Goal: Check status: Check status

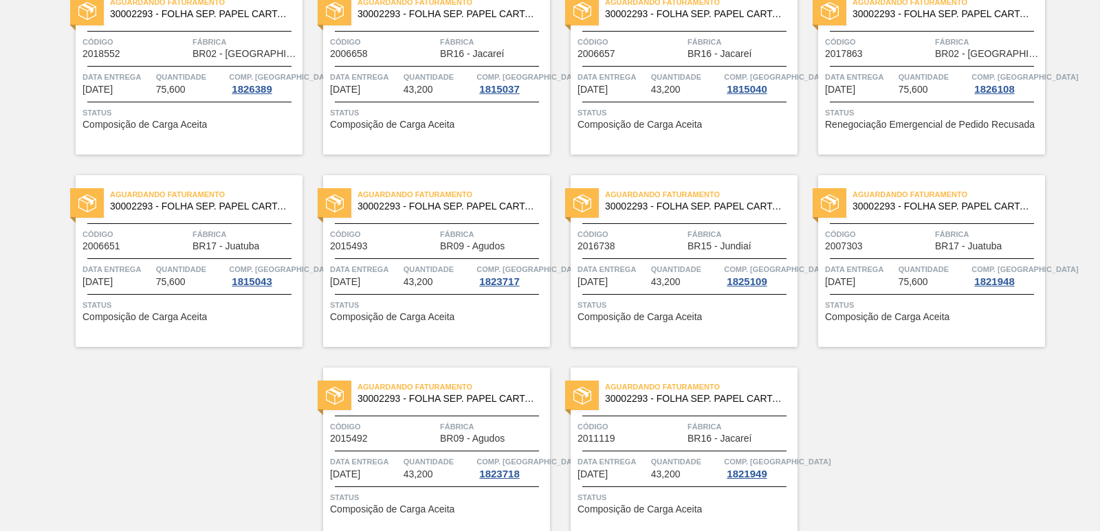
scroll to position [2123, 0]
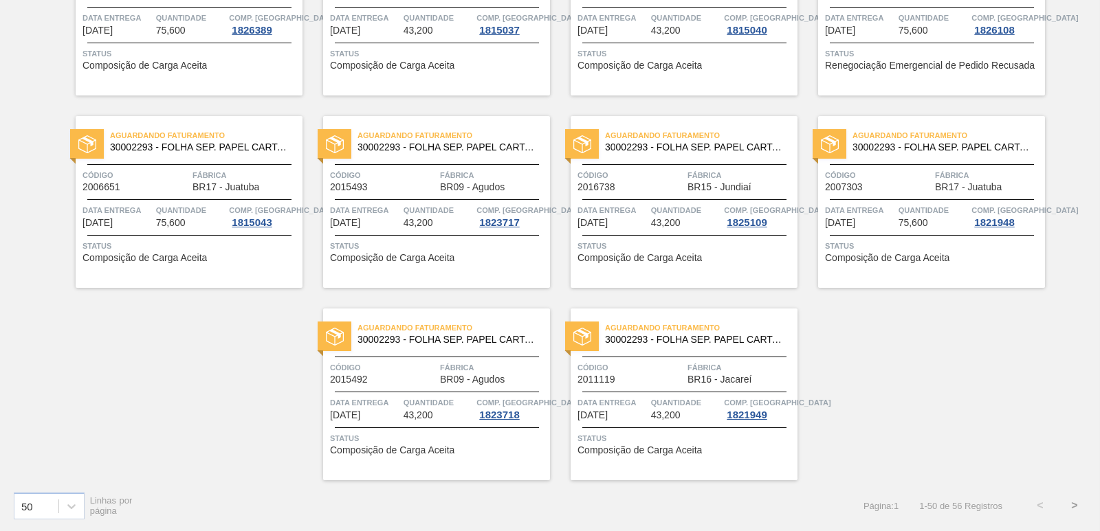
click at [1074, 502] on button ">" at bounding box center [1074, 506] width 34 height 34
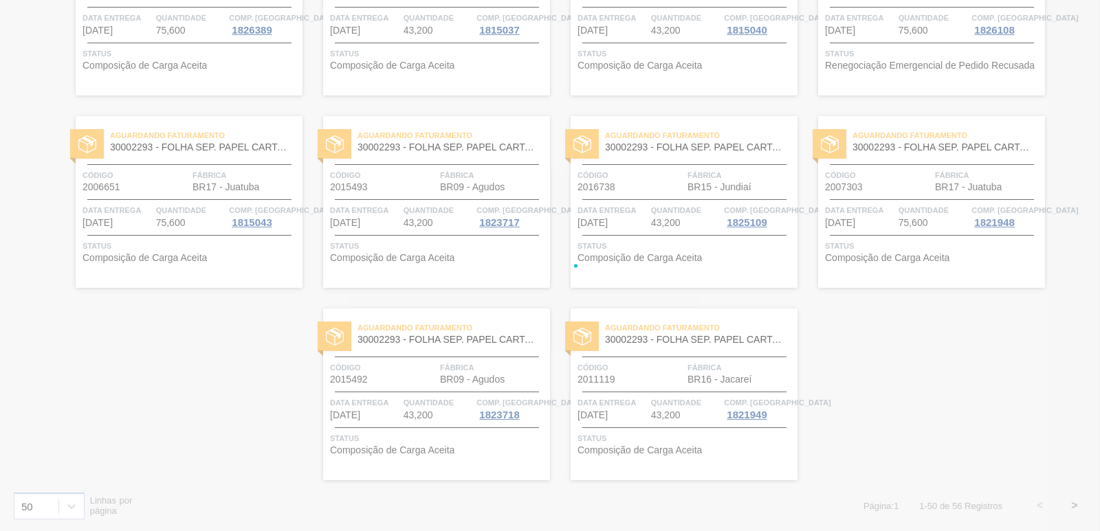
scroll to position [6, 0]
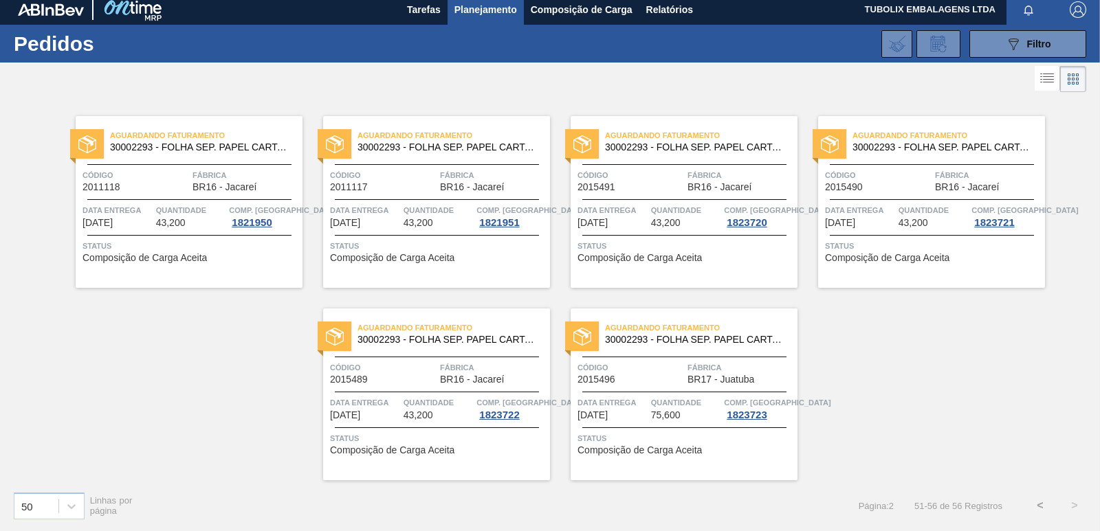
click at [1039, 500] on button "<" at bounding box center [1040, 506] width 34 height 34
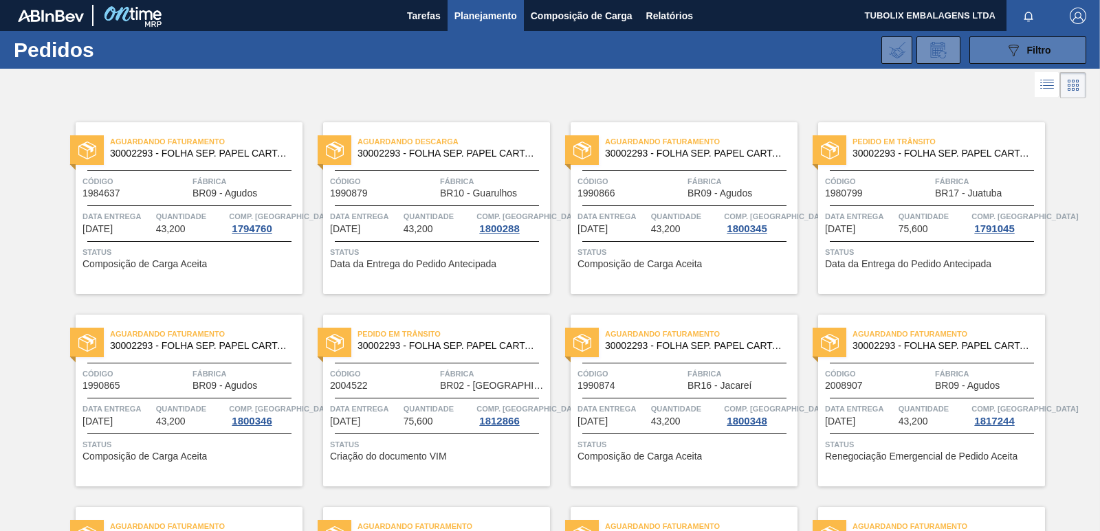
click at [999, 47] on button "089F7B8B-B2A5-4AFE-B5C0-19BA573D28AC Filtro" at bounding box center [1027, 49] width 117 height 27
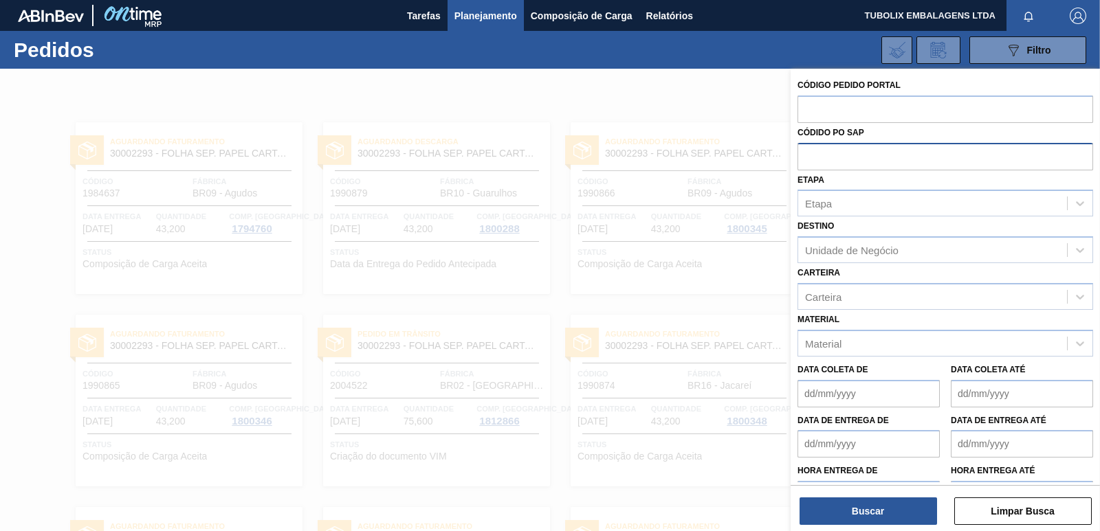
click at [853, 150] on input "text" at bounding box center [945, 156] width 296 height 26
paste input "5800324493"
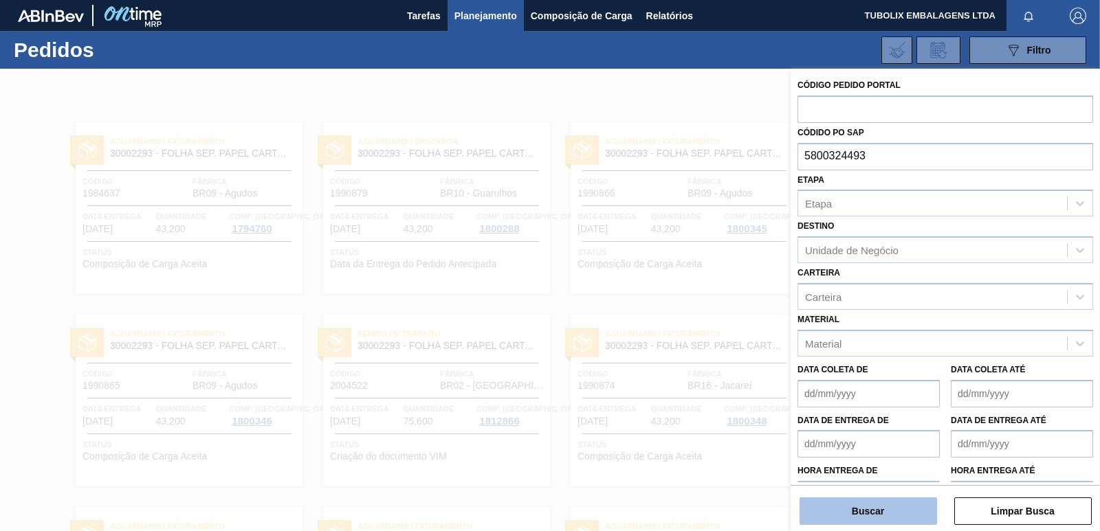
type input "5800324493"
click at [862, 520] on button "Buscar" at bounding box center [867, 511] width 137 height 27
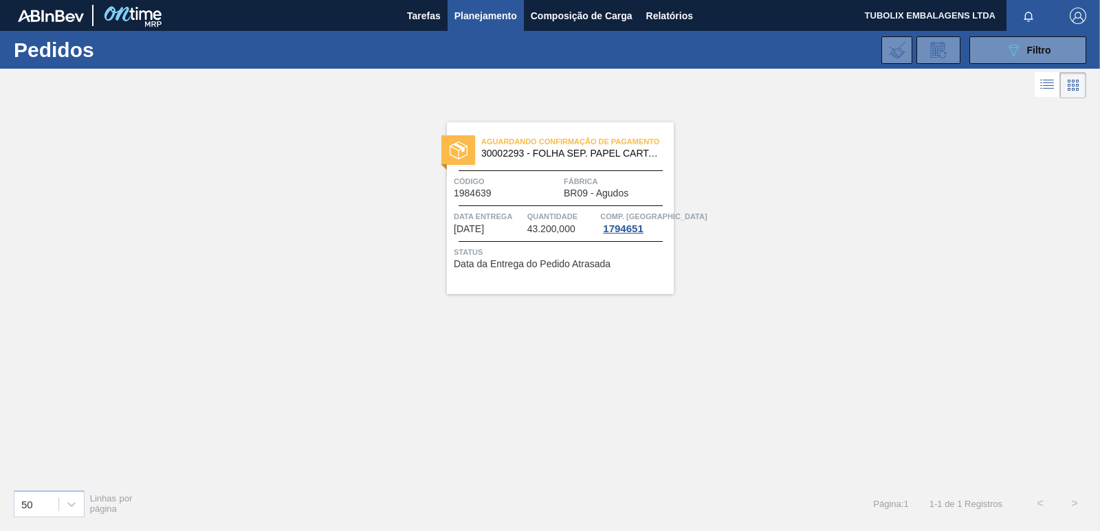
click at [577, 149] on span "30002293 - FOLHA SEP. PAPEL CARTAO 1200x1000M 350g" at bounding box center [571, 153] width 181 height 10
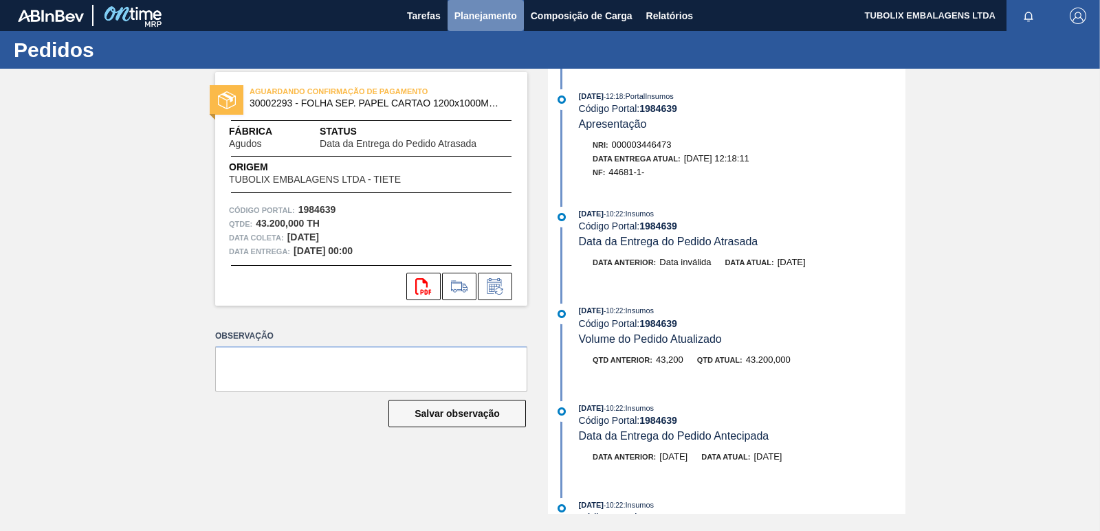
click at [472, 14] on span "Planejamento" at bounding box center [485, 16] width 63 height 16
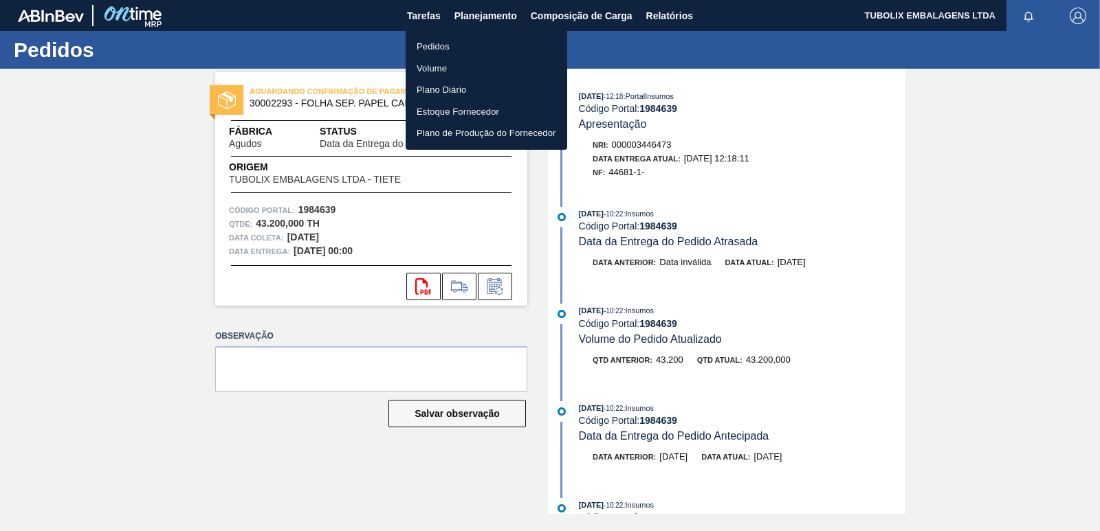
click at [448, 41] on li "Pedidos" at bounding box center [487, 47] width 162 height 22
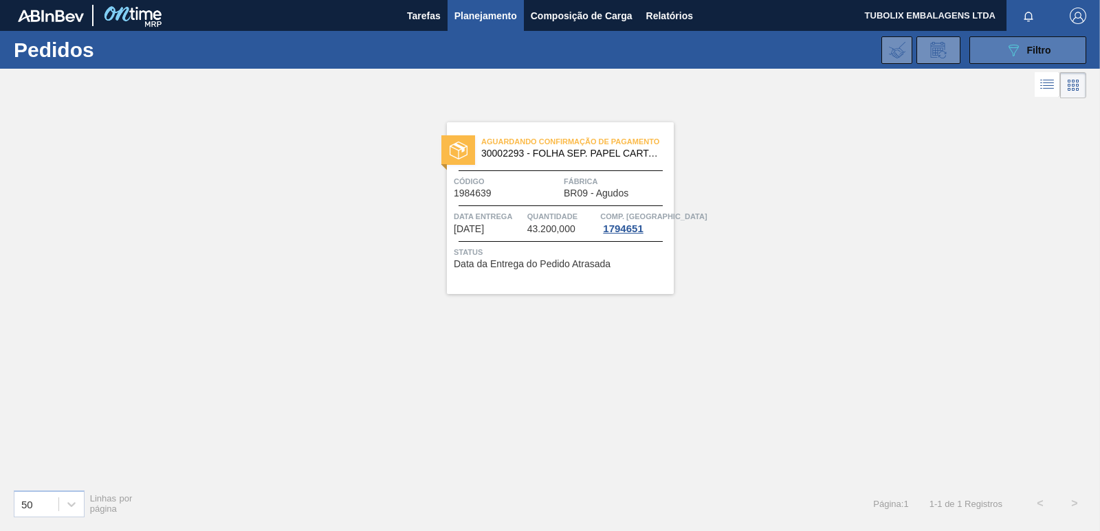
click at [988, 56] on button "089F7B8B-B2A5-4AFE-B5C0-19BA573D28AC Filtro" at bounding box center [1027, 49] width 117 height 27
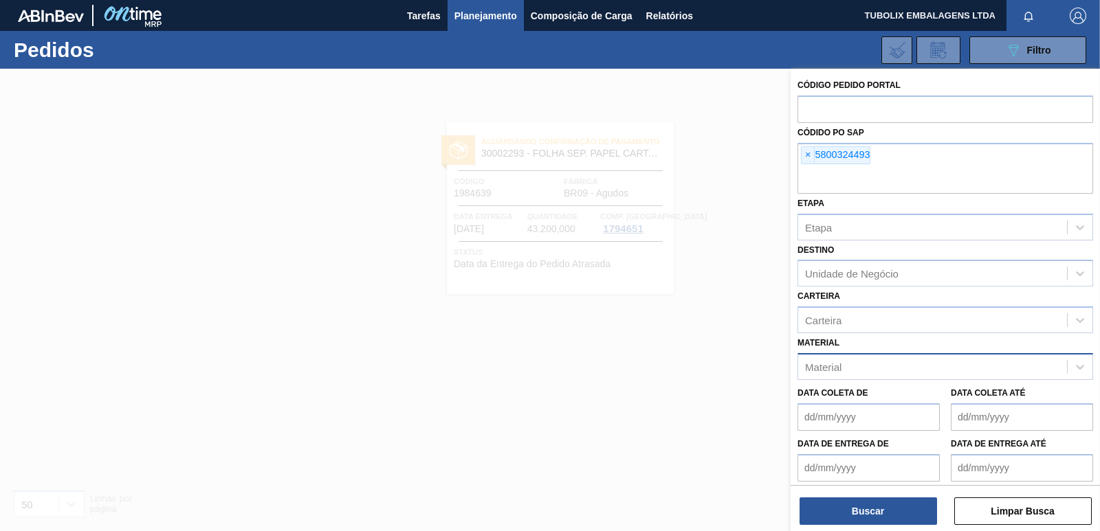
drag, startPoint x: 806, startPoint y: 153, endPoint x: 832, endPoint y: 344, distance: 192.9
click at [806, 153] on span "×" at bounding box center [808, 155] width 13 height 16
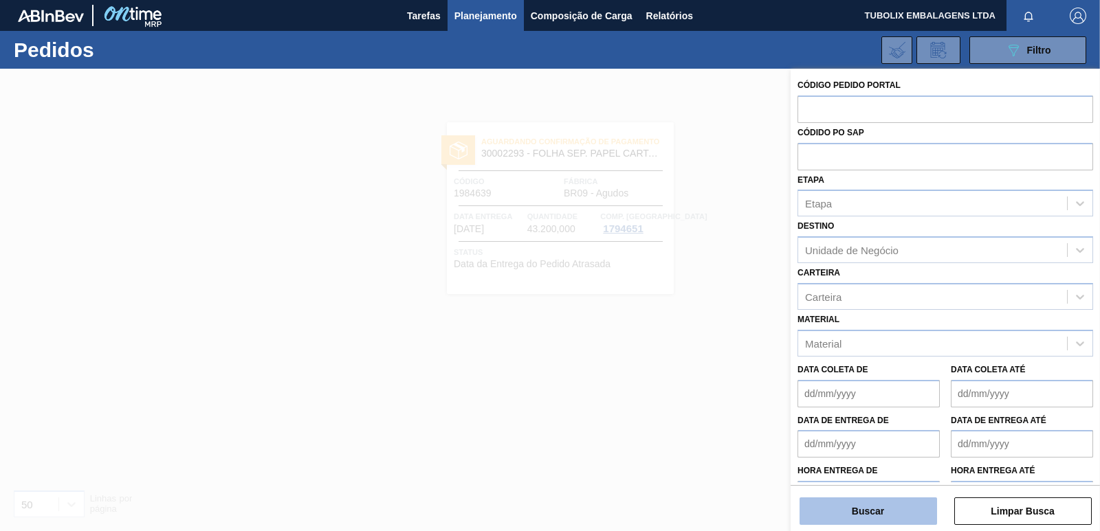
click at [848, 508] on button "Buscar" at bounding box center [867, 511] width 137 height 27
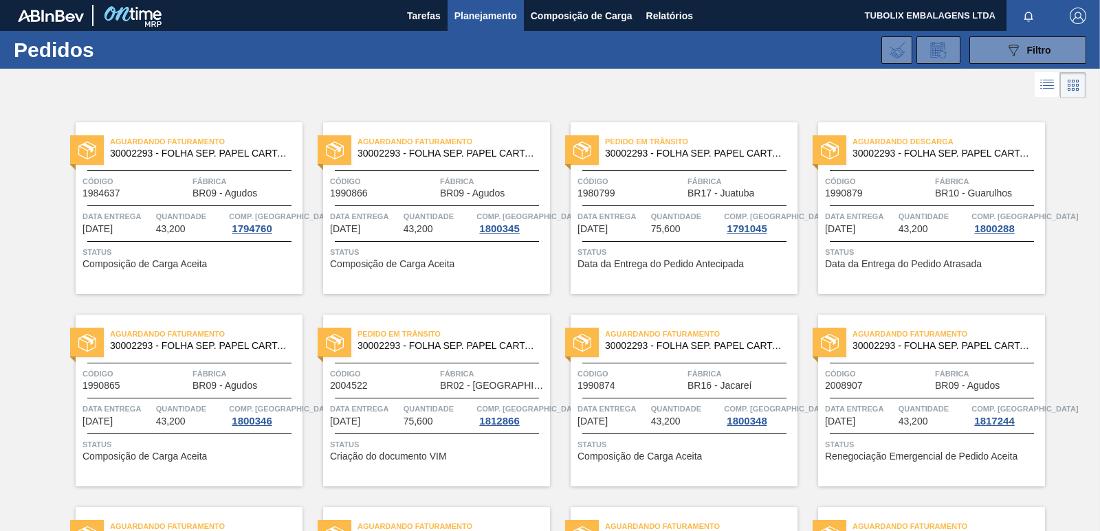
click at [964, 169] on div "Aguardando Descarga 30002293 - FOLHA SEP. PAPEL CARTAO 1200x1000M 350g Código 1…" at bounding box center [931, 208] width 227 height 172
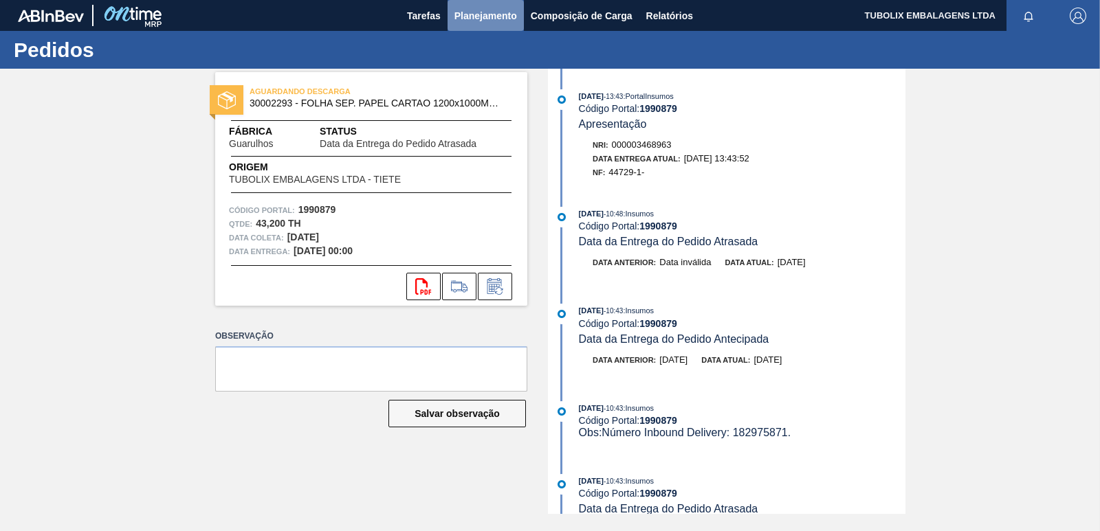
click at [490, 8] on span "Planejamento" at bounding box center [485, 16] width 63 height 16
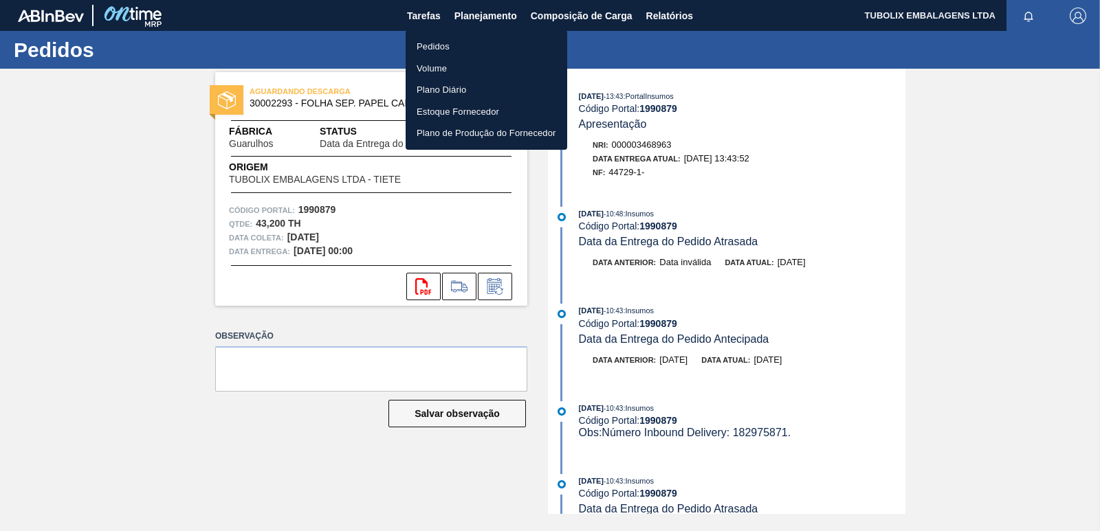
click at [440, 43] on li "Pedidos" at bounding box center [487, 47] width 162 height 22
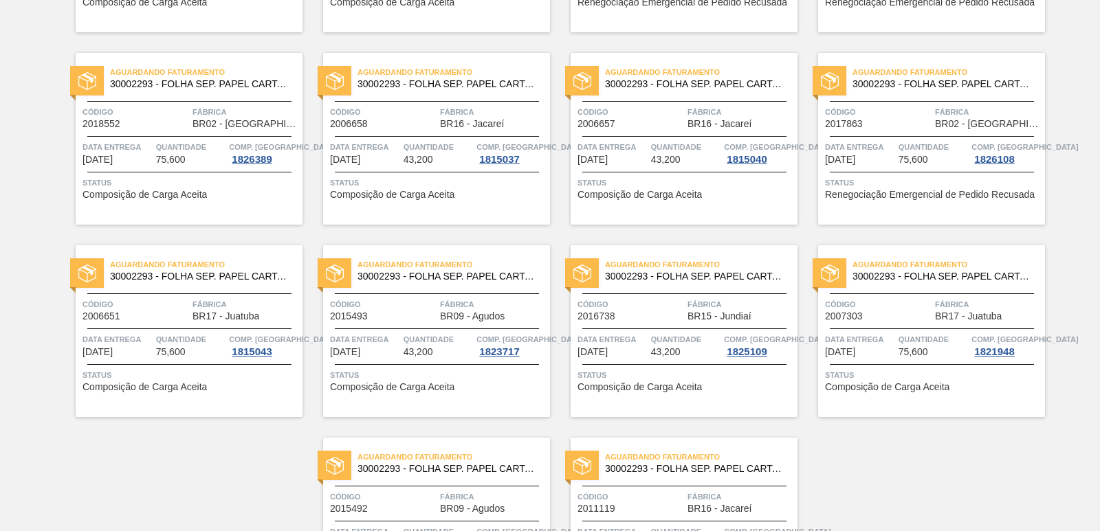
scroll to position [2123, 0]
